Goal: Entertainment & Leisure: Consume media (video, audio)

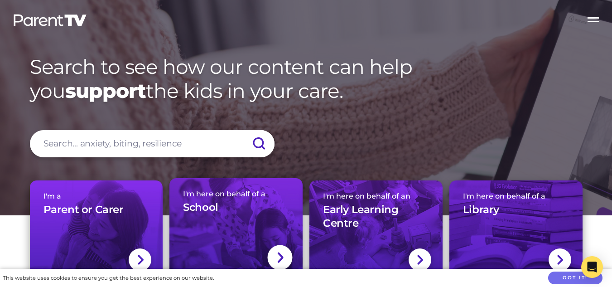
click at [250, 207] on div "I'm here on behalf of a School" at bounding box center [236, 205] width 106 height 32
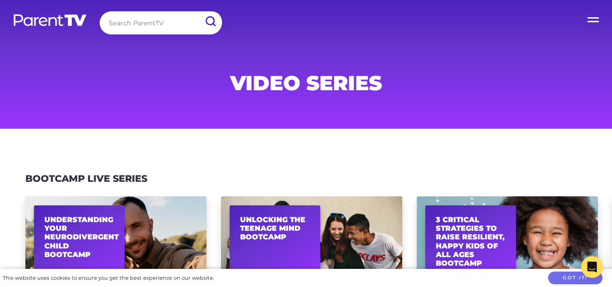
click at [594, 23] on label "Open Menu" at bounding box center [594, 18] width 36 height 36
click at [0, 0] on input "Open Menu" at bounding box center [0, 0] width 0 height 0
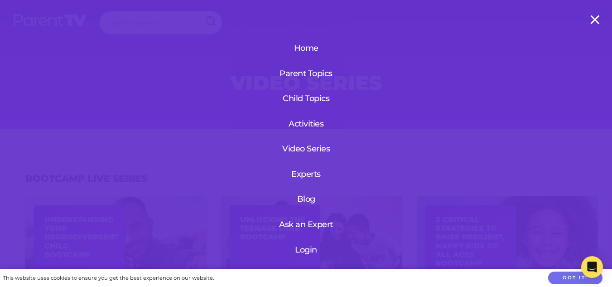
click at [306, 52] on link "Home" at bounding box center [305, 48] width 63 height 24
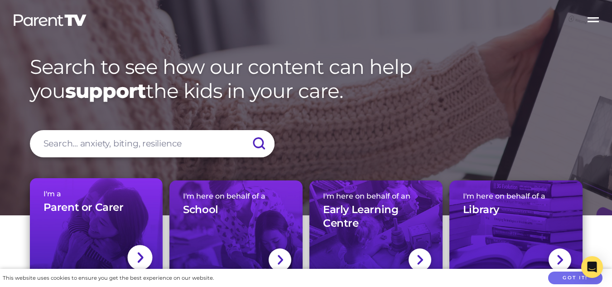
click at [78, 219] on div "I'm a Parent or Carer" at bounding box center [96, 205] width 106 height 32
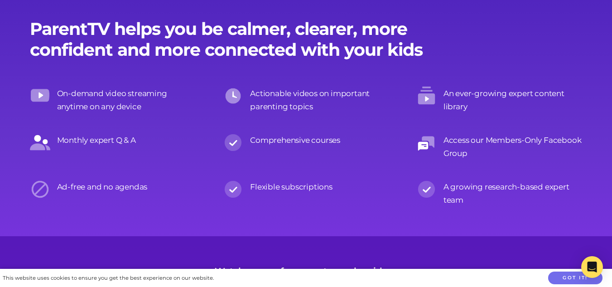
scroll to position [886, 0]
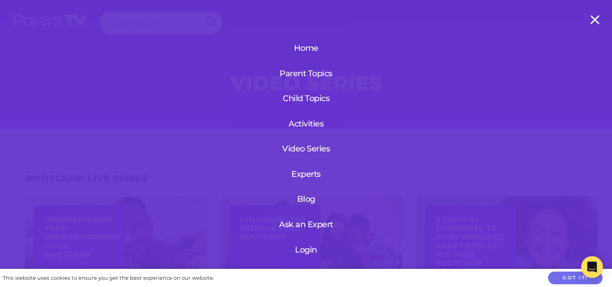
click at [595, 22] on label "Open Menu" at bounding box center [594, 18] width 36 height 36
click at [0, 0] on input "Open Menu" at bounding box center [0, 0] width 0 height 0
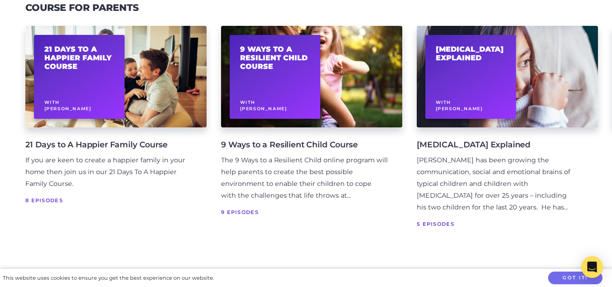
scroll to position [485, 0]
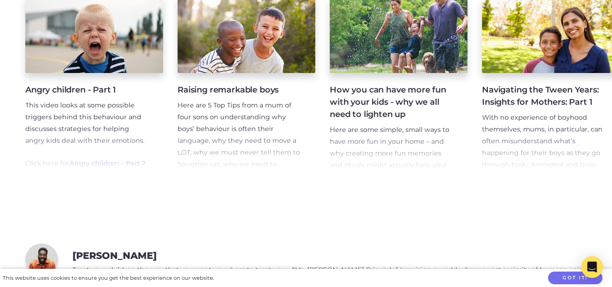
scroll to position [1511, 0]
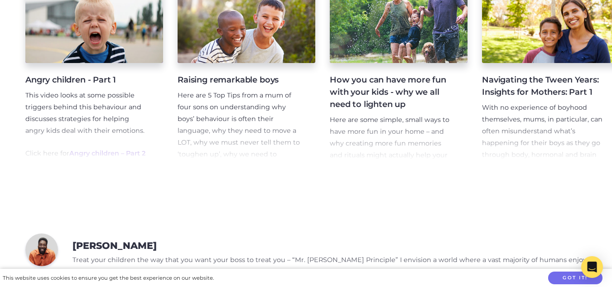
click at [90, 86] on h4 "Angry children - Part 1" at bounding box center [86, 80] width 123 height 12
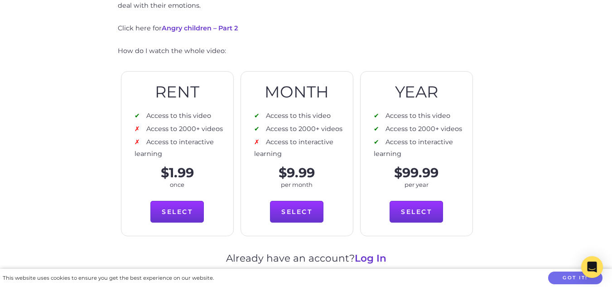
scroll to position [439, 0]
